Goal: Transaction & Acquisition: Download file/media

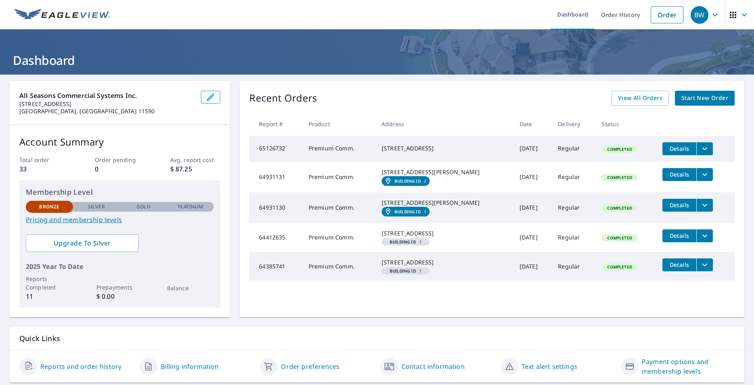
click at [668, 239] on span "Details" at bounding box center [679, 236] width 24 height 8
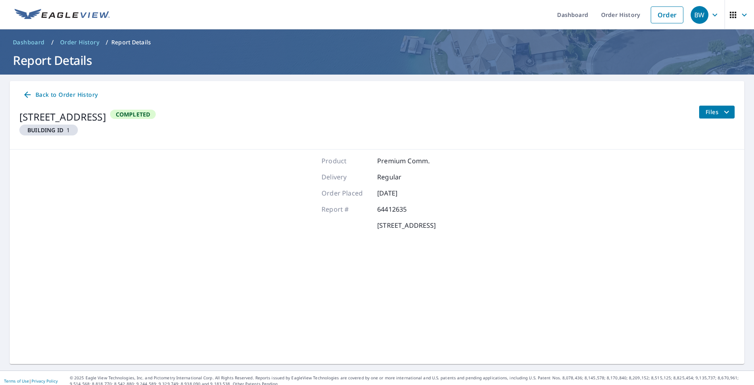
click at [668, 255] on div "Product Premium Comm. Delivery Regular Order Placed [DATE] Report # 64412635 [S…" at bounding box center [377, 257] width 734 height 214
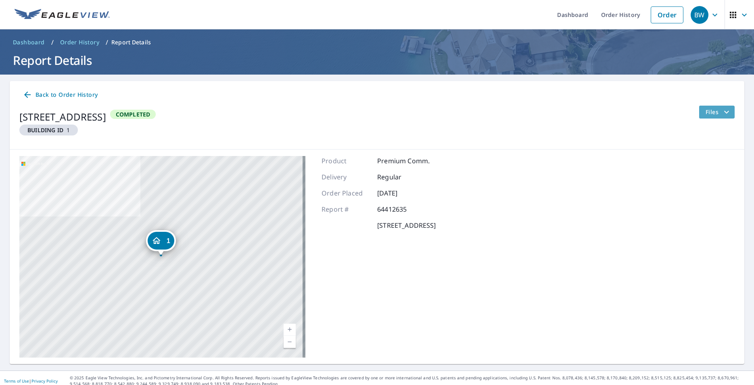
click at [721, 111] on icon "filesDropdownBtn-64412635" at bounding box center [726, 112] width 10 height 10
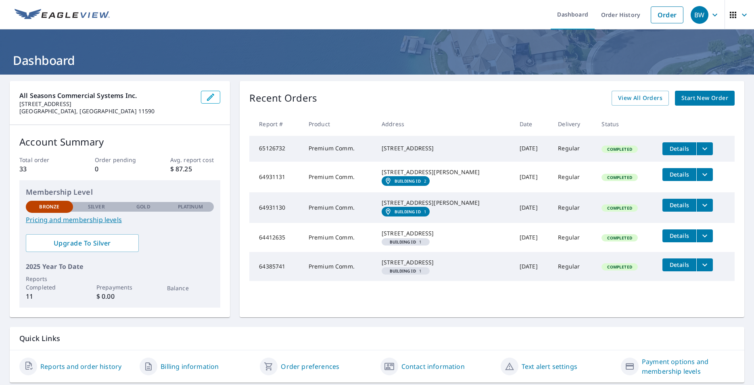
click at [406, 237] on div "[STREET_ADDRESS]" at bounding box center [443, 233] width 125 height 8
click at [269, 252] on td "64412635" at bounding box center [275, 237] width 53 height 29
click at [602, 241] on span "Completed" at bounding box center [619, 238] width 34 height 6
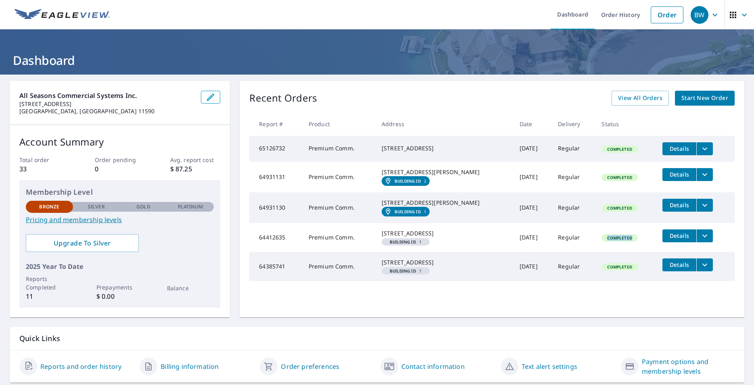
click at [602, 241] on span "Completed" at bounding box center [619, 238] width 34 height 6
click at [554, 252] on td "Regular" at bounding box center [573, 237] width 44 height 29
click at [553, 252] on td "Regular" at bounding box center [573, 237] width 44 height 29
click at [699, 241] on icon "filesDropdownBtn-64412635" at bounding box center [704, 236] width 10 height 10
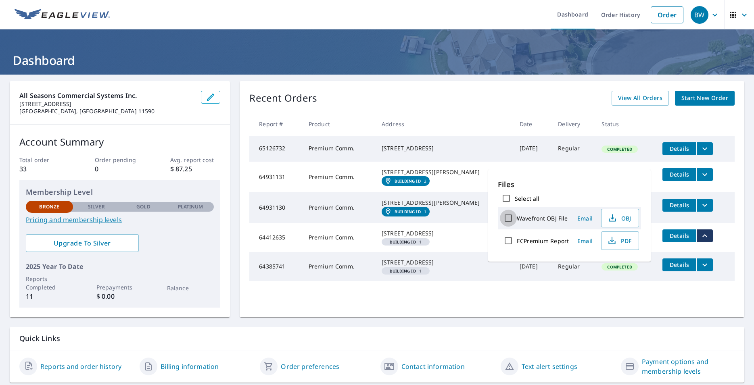
click at [507, 217] on input "Wavefront OBJ File" at bounding box center [508, 218] width 17 height 17
checkbox input "true"
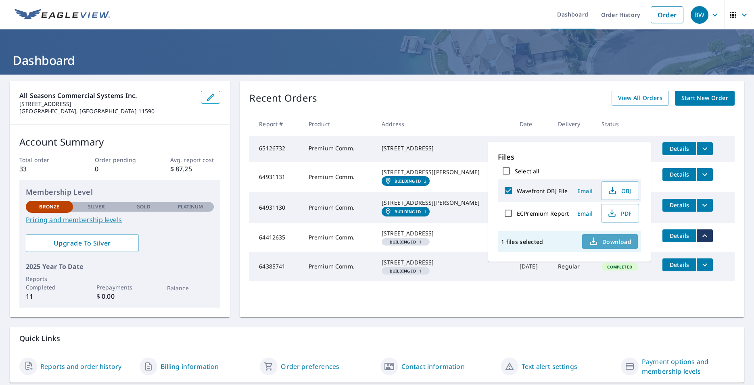
click at [608, 241] on span "Download" at bounding box center [609, 242] width 43 height 10
click at [509, 213] on input "ECPremium Report" at bounding box center [508, 213] width 17 height 17
checkbox input "true"
click at [510, 189] on input "Wavefront OBJ File" at bounding box center [508, 190] width 17 height 17
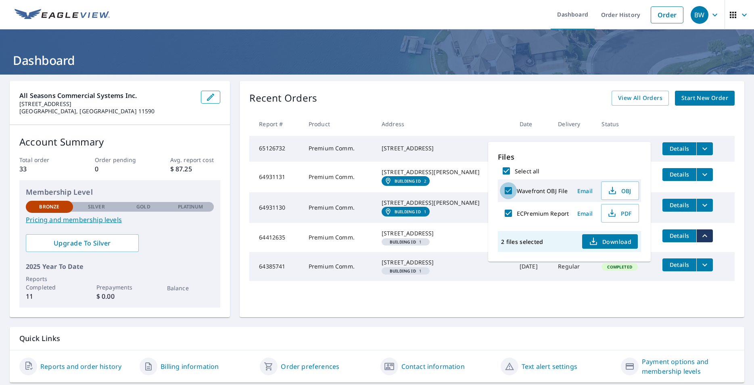
checkbox input "false"
click at [598, 243] on span "Download" at bounding box center [609, 242] width 43 height 10
